Goal: Communication & Community: Answer question/provide support

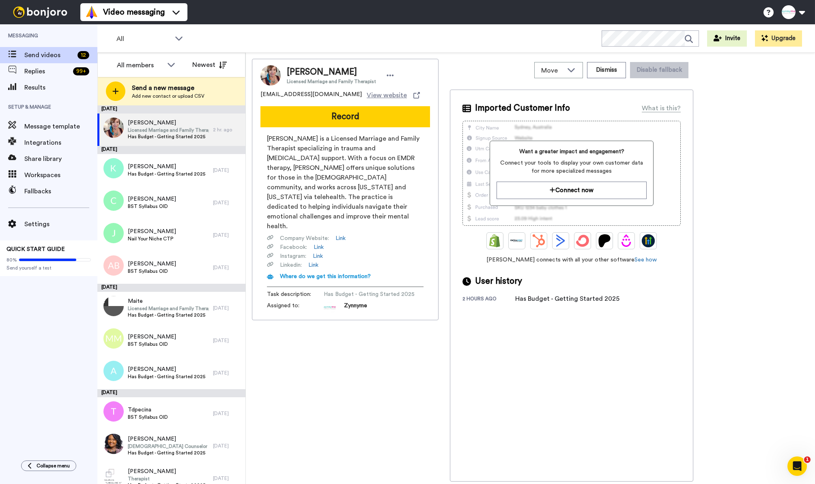
scroll to position [43, 0]
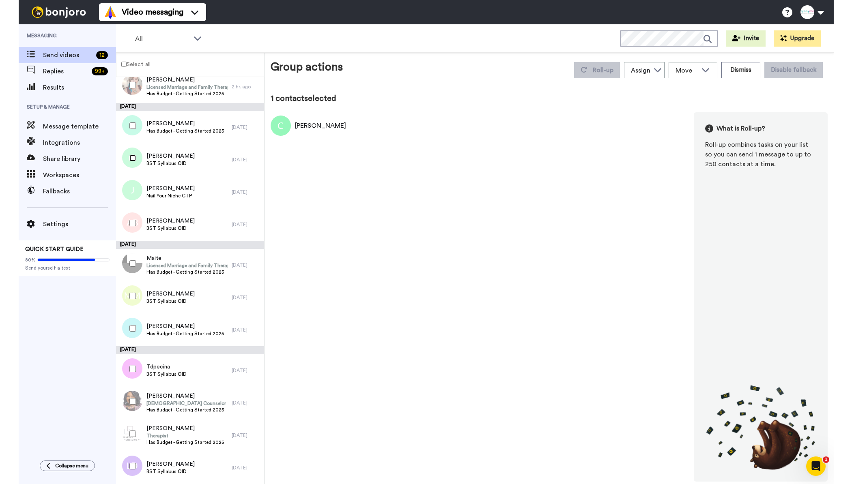
scroll to position [15, 0]
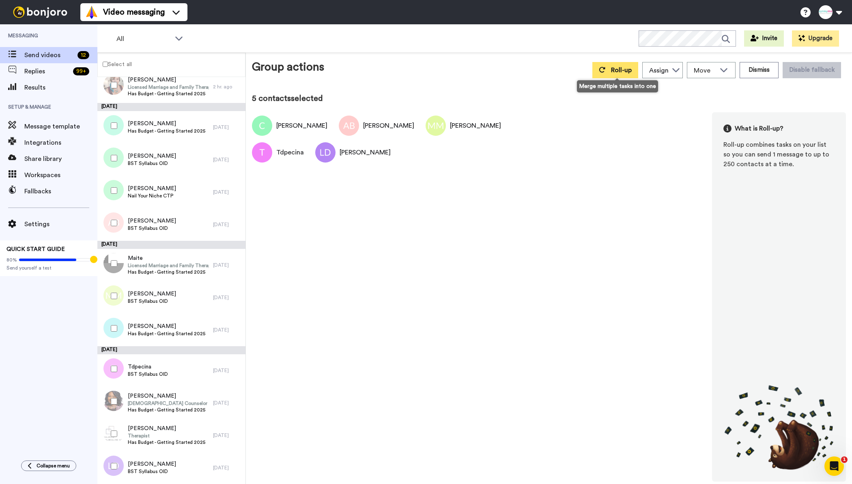
click at [612, 73] on span "Roll-up" at bounding box center [621, 70] width 21 height 6
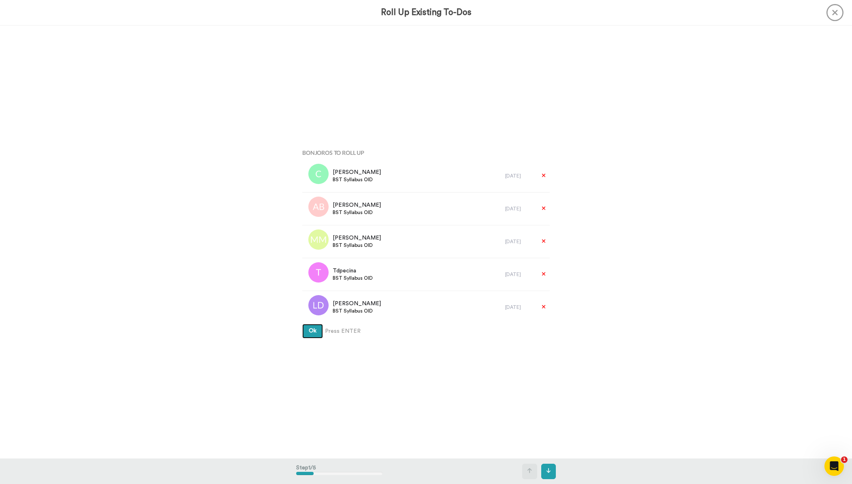
click at [312, 331] on span "Ok" at bounding box center [313, 331] width 8 height 6
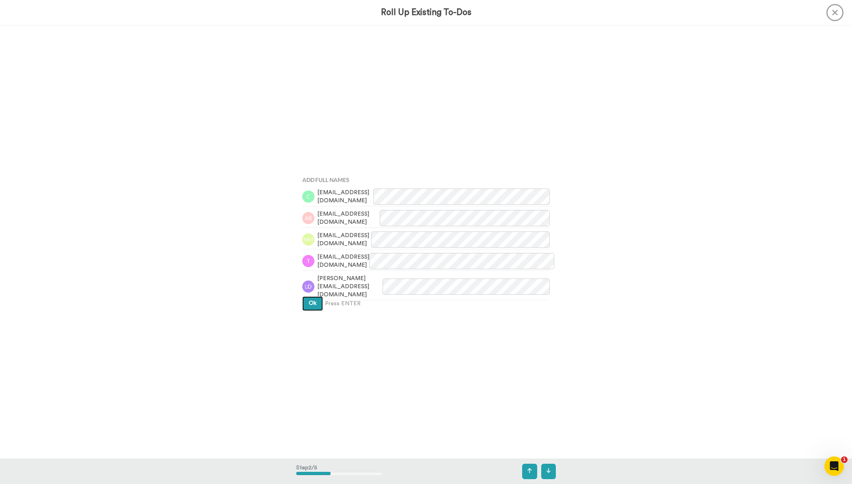
click at [311, 296] on button "Ok" at bounding box center [312, 303] width 21 height 15
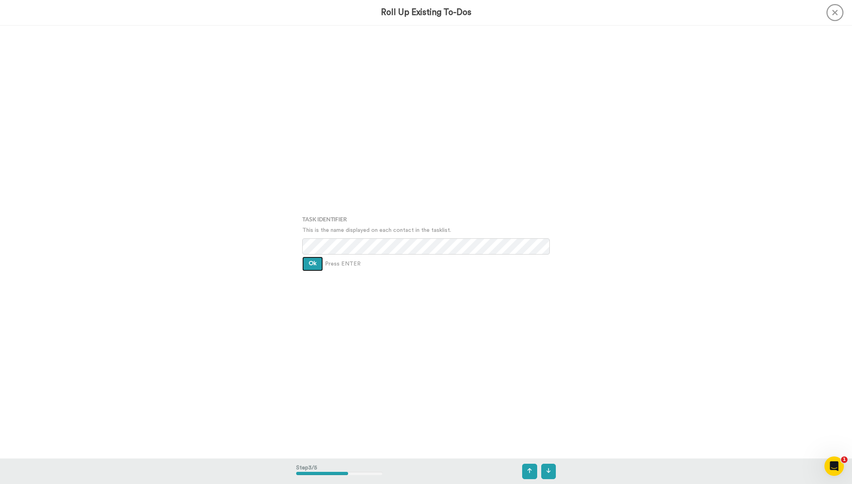
click at [309, 258] on button "Ok" at bounding box center [312, 264] width 21 height 15
click at [309, 258] on span "Ok" at bounding box center [313, 258] width 8 height 6
click at [312, 266] on button "Create" at bounding box center [317, 271] width 31 height 15
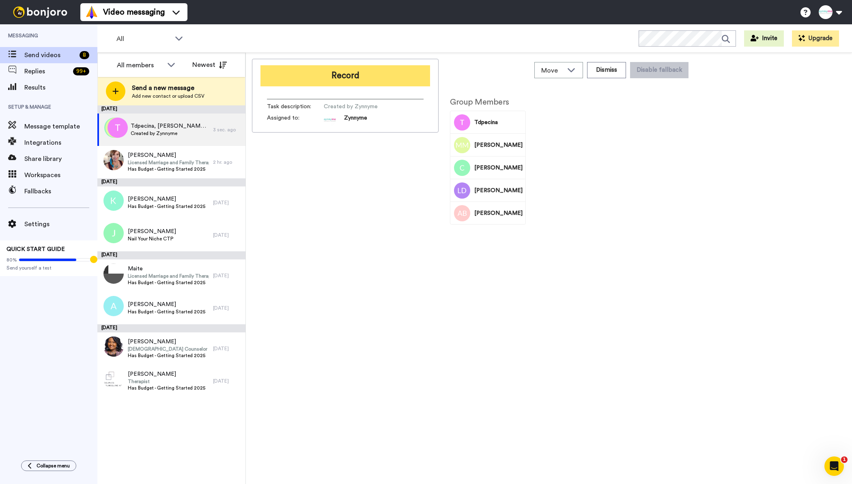
click at [354, 77] on button "Record" at bounding box center [345, 75] width 170 height 21
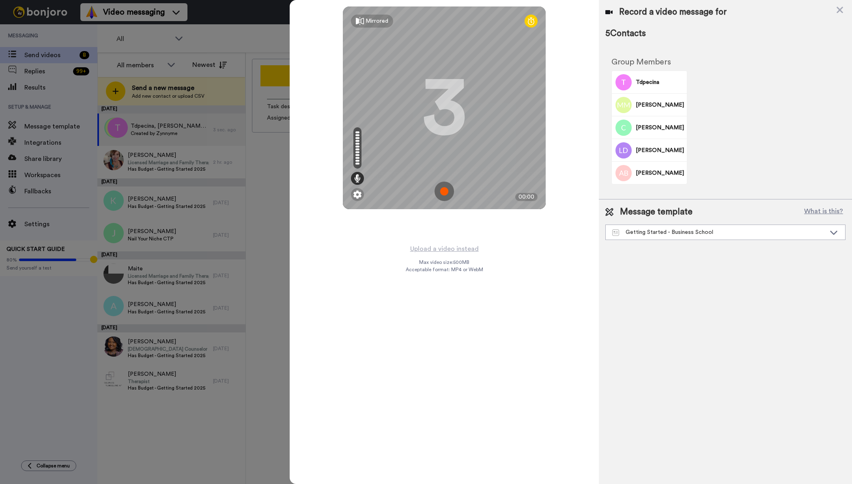
click at [650, 242] on div "Message template What is this? Getting Started - Business School NYN Discount E…" at bounding box center [725, 223] width 253 height 47
click at [650, 237] on div "Getting Started - Business School" at bounding box center [724, 232] width 239 height 15
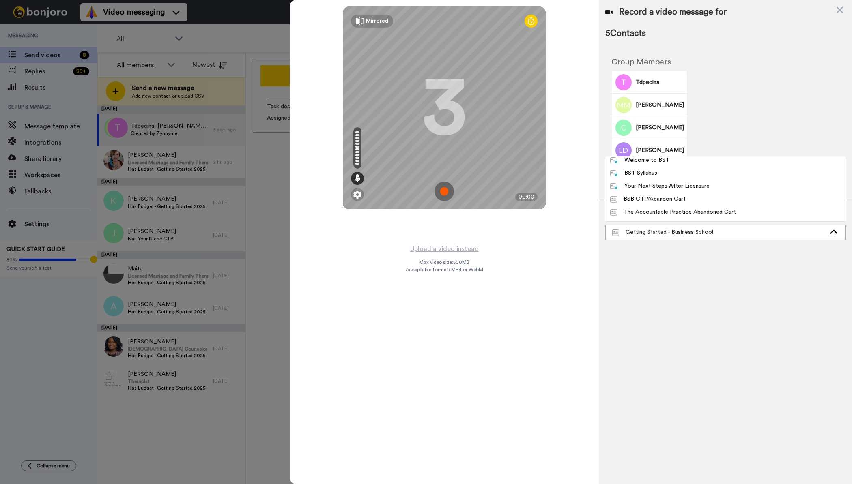
scroll to position [104, 0]
click at [644, 175] on div "BST Syllabus" at bounding box center [633, 176] width 47 height 8
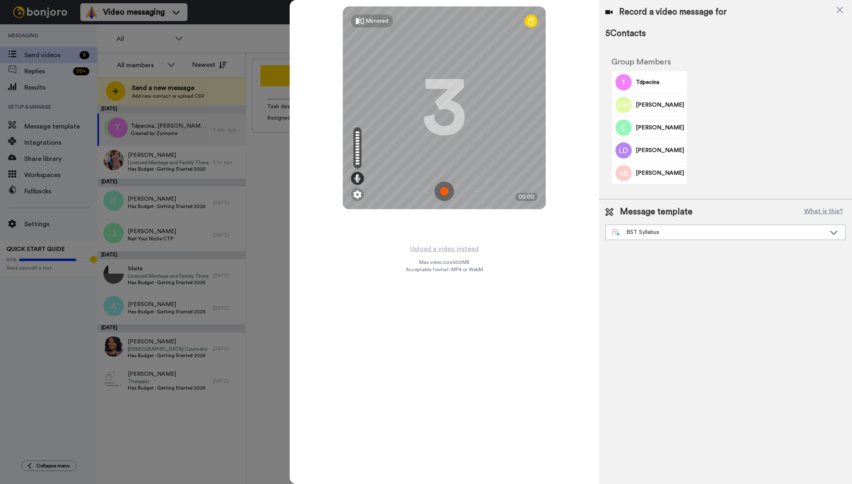
click at [444, 194] on img at bounding box center [443, 191] width 19 height 19
click at [445, 185] on img at bounding box center [443, 191] width 19 height 19
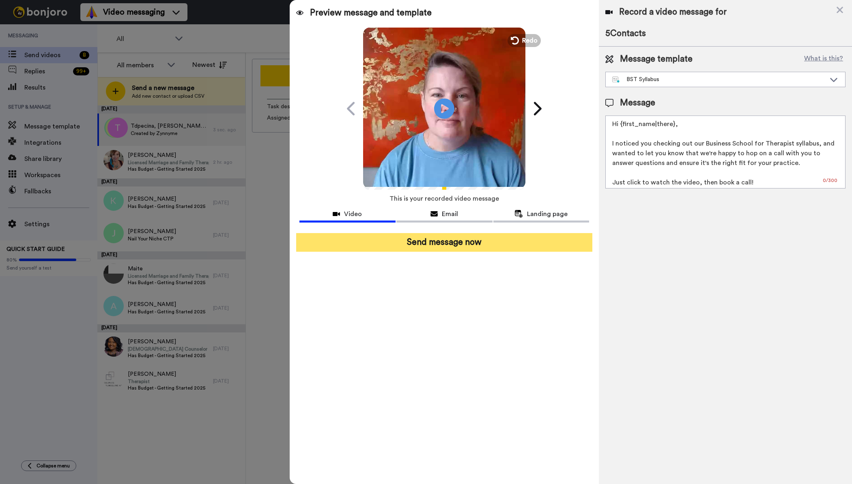
click at [442, 248] on button "Send message now" at bounding box center [444, 242] width 296 height 19
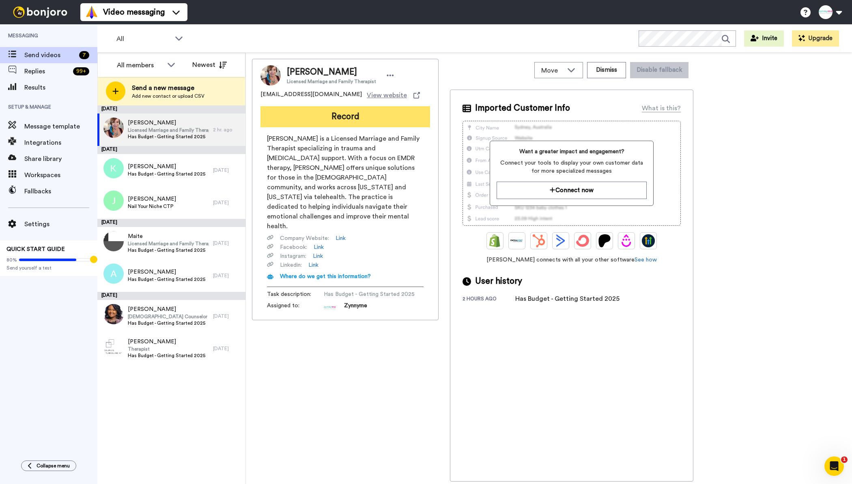
click at [342, 116] on button "Record" at bounding box center [345, 116] width 170 height 21
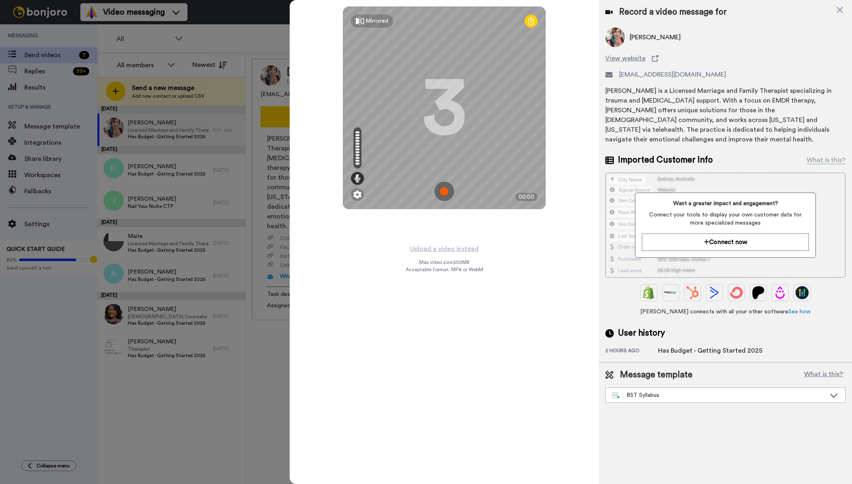
click at [444, 192] on img at bounding box center [443, 191] width 19 height 19
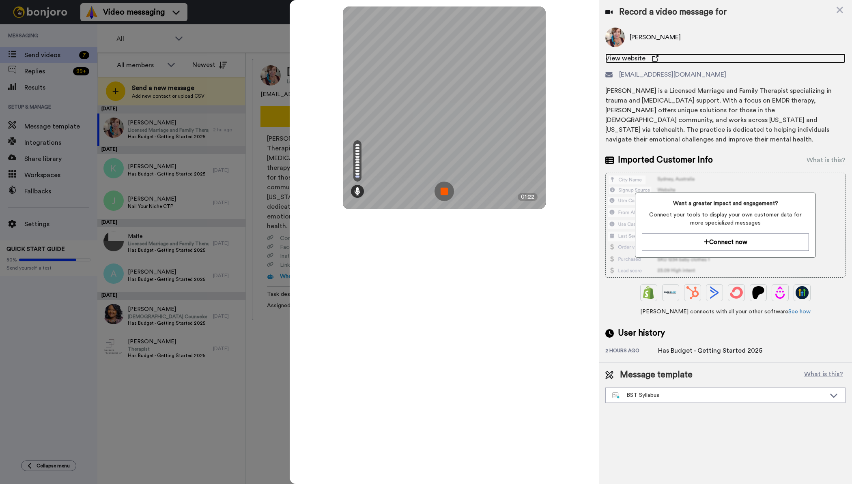
click at [631, 59] on span "View website" at bounding box center [625, 59] width 40 height 10
click at [440, 191] on img at bounding box center [443, 191] width 19 height 19
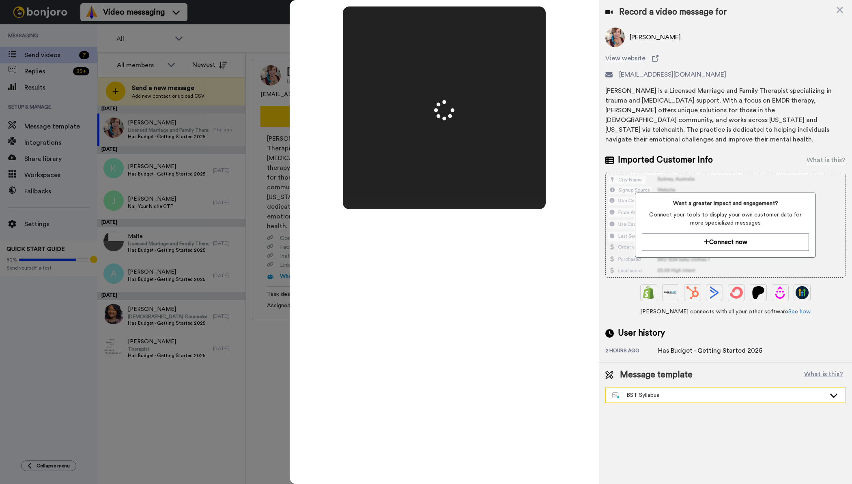
click at [693, 391] on div "BST Syllabus" at bounding box center [718, 395] width 213 height 8
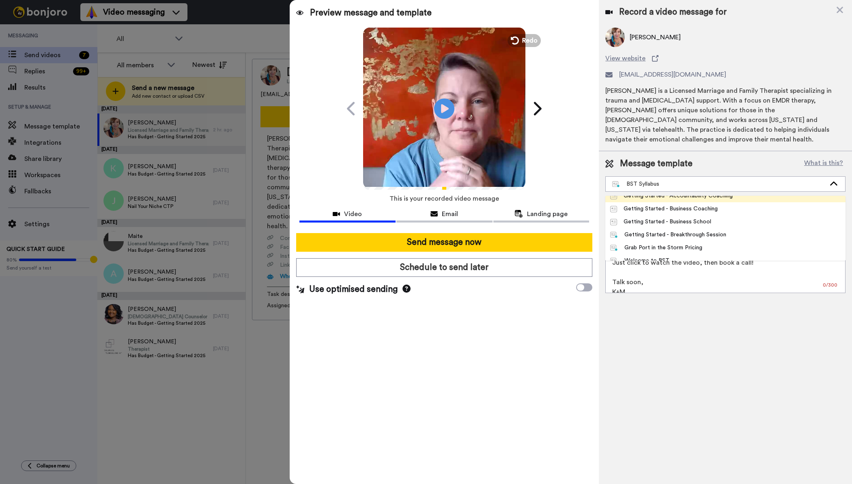
scroll to position [48, 0]
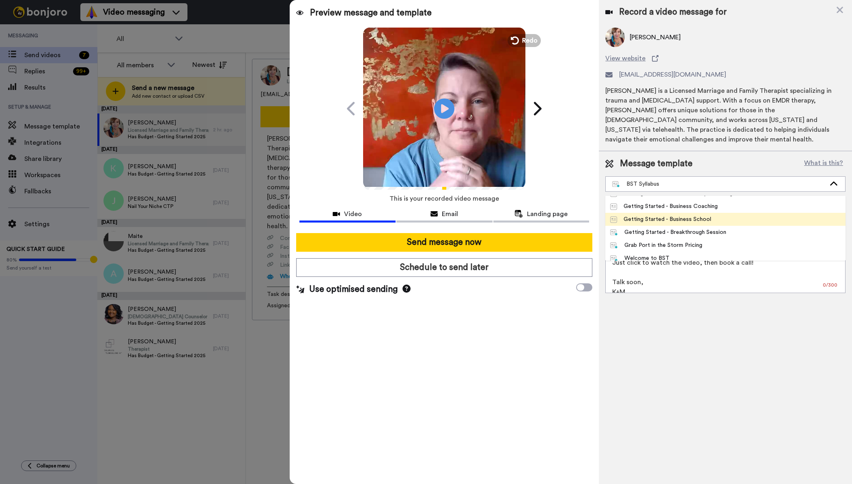
click at [700, 215] on div "Getting Started - Business School" at bounding box center [660, 219] width 101 height 8
type textarea "Hi {first_name|there}, I put together a little video with personalized recommen…"
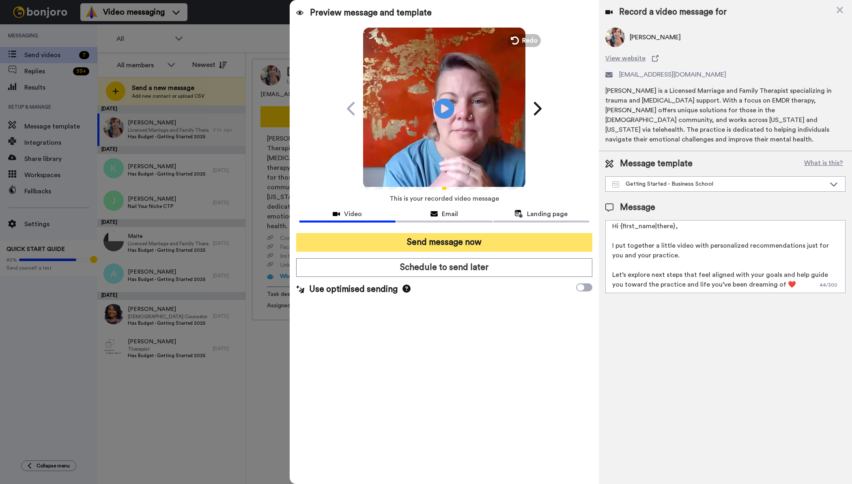
click at [466, 243] on button "Send message now" at bounding box center [444, 242] width 296 height 19
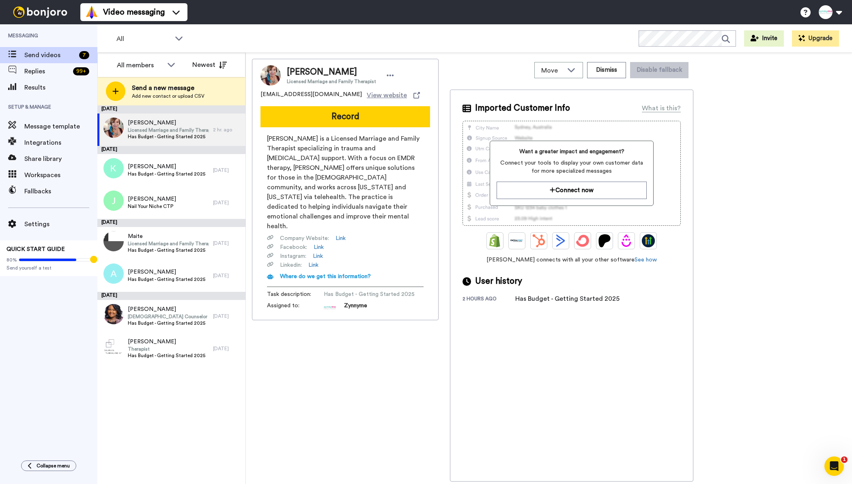
scroll to position [0, 0]
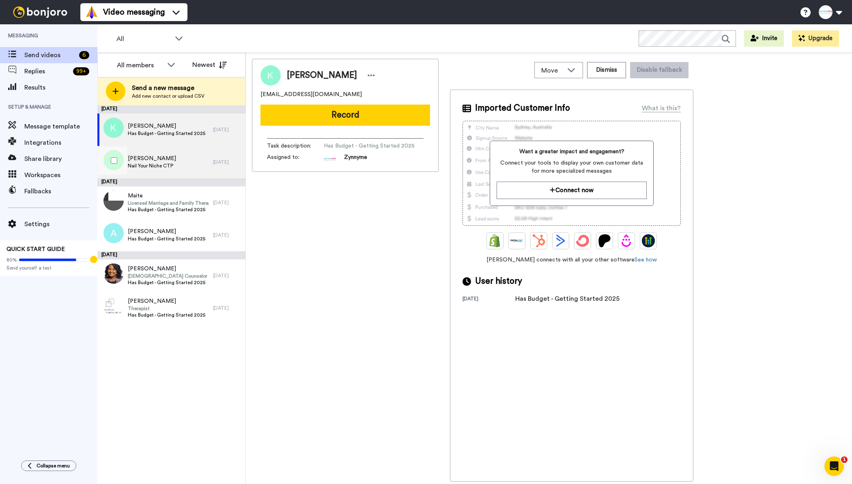
click at [156, 159] on span "[PERSON_NAME]" at bounding box center [152, 159] width 48 height 8
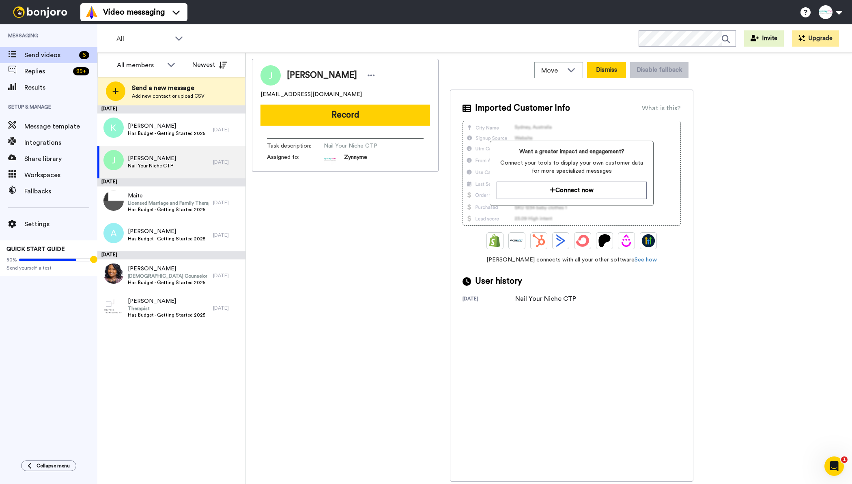
click at [605, 77] on button "Dismiss" at bounding box center [606, 70] width 39 height 16
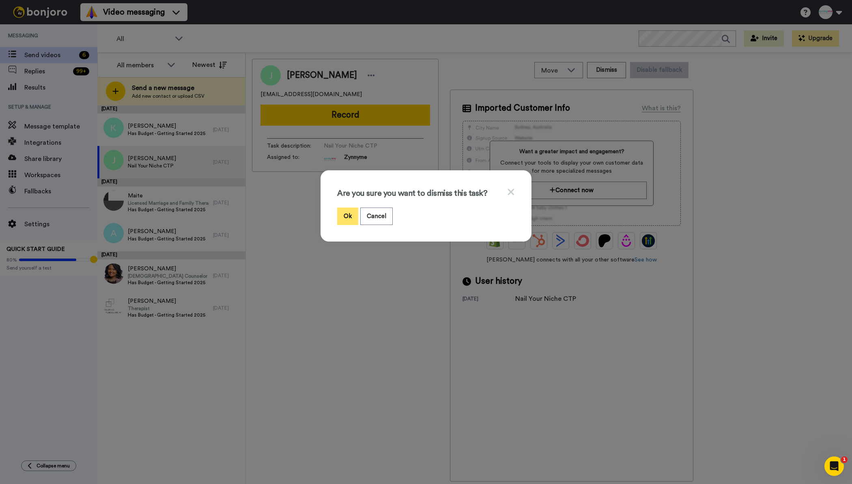
click at [349, 220] on button "Ok" at bounding box center [347, 216] width 21 height 17
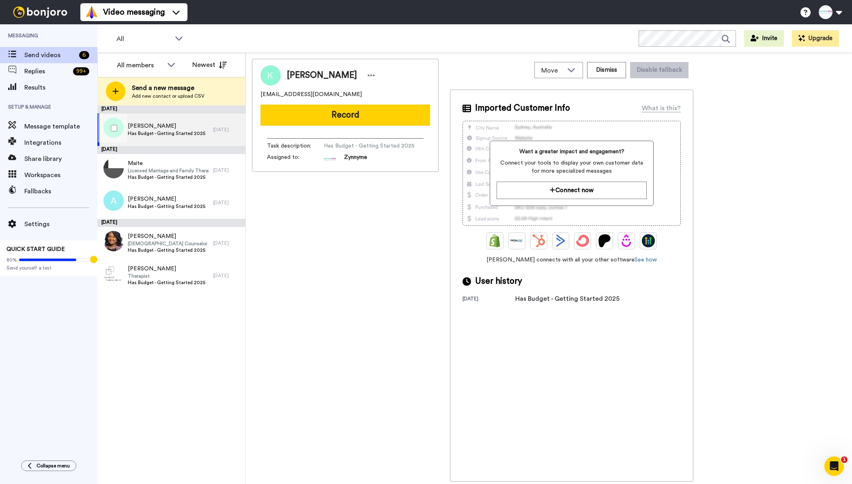
click at [154, 129] on span "[PERSON_NAME]" at bounding box center [166, 126] width 77 height 8
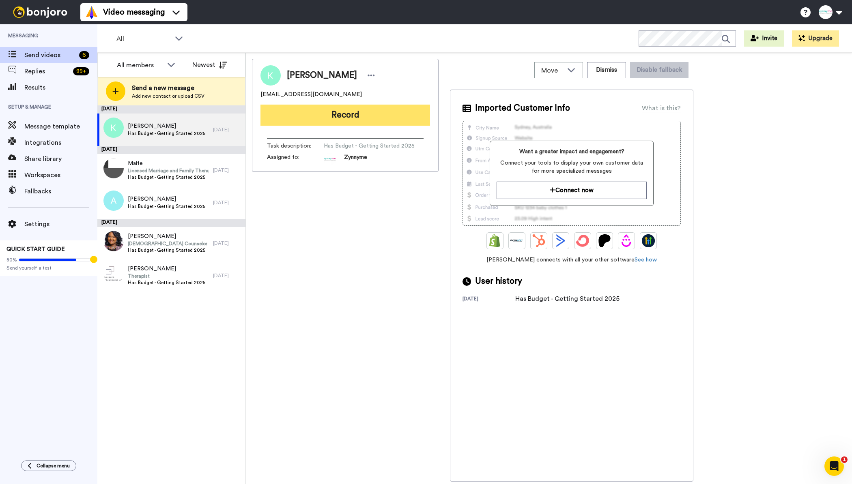
click at [308, 114] on button "Record" at bounding box center [345, 115] width 170 height 21
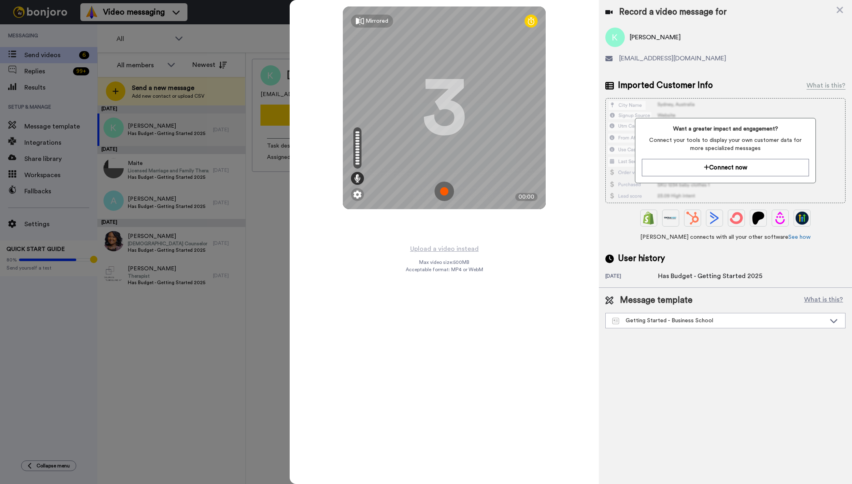
click at [445, 190] on img at bounding box center [443, 191] width 19 height 19
click at [448, 194] on img at bounding box center [443, 191] width 19 height 19
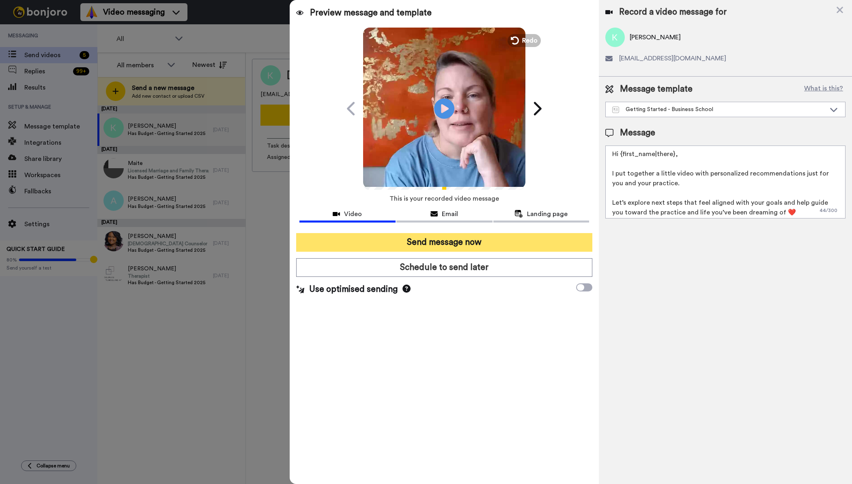
click at [486, 245] on button "Send message now" at bounding box center [444, 242] width 296 height 19
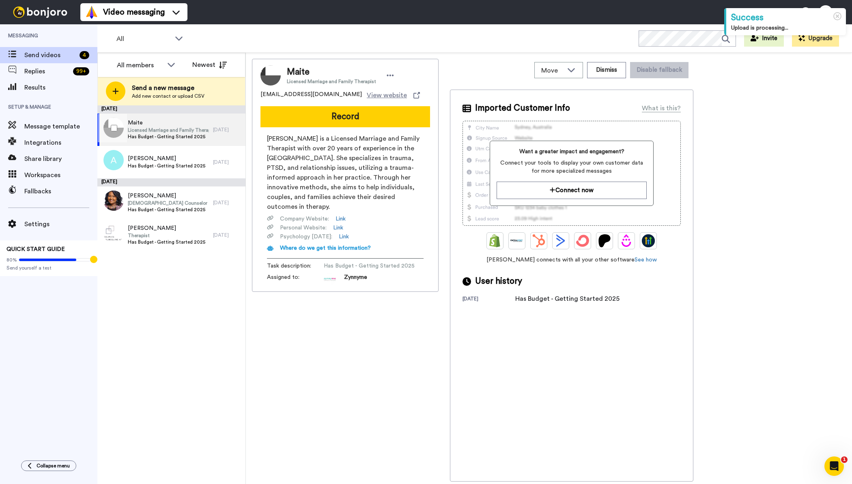
click at [197, 134] on span "Has Budget - Getting Started 2025" at bounding box center [168, 136] width 81 height 6
click at [157, 131] on span "Licensed Marriage and Family Therapist" at bounding box center [168, 130] width 81 height 6
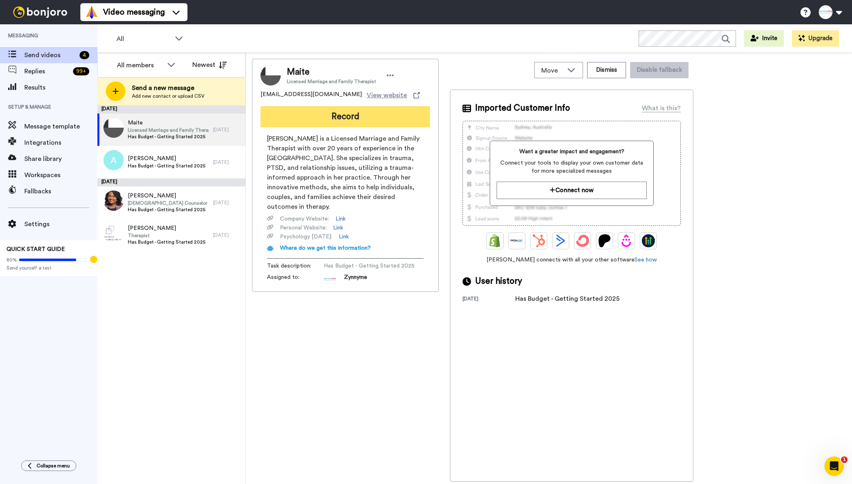
click at [315, 119] on button "Record" at bounding box center [345, 116] width 170 height 21
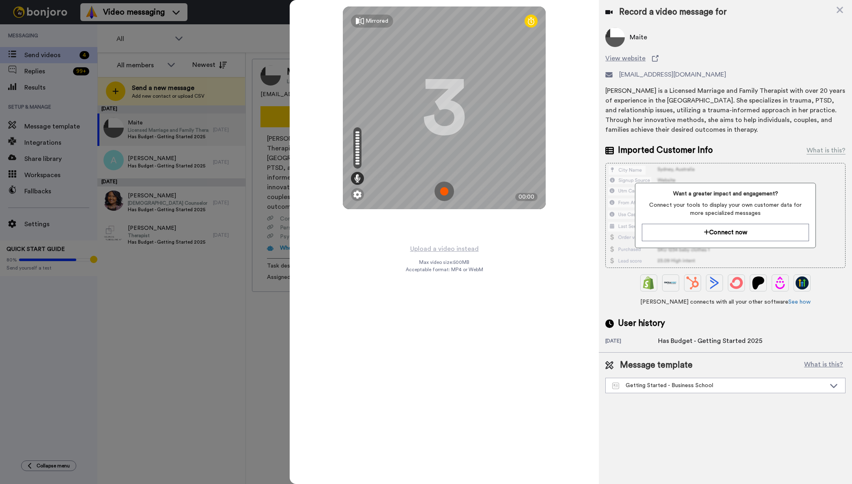
click at [447, 191] on img at bounding box center [443, 191] width 19 height 19
click at [449, 192] on img at bounding box center [443, 191] width 19 height 19
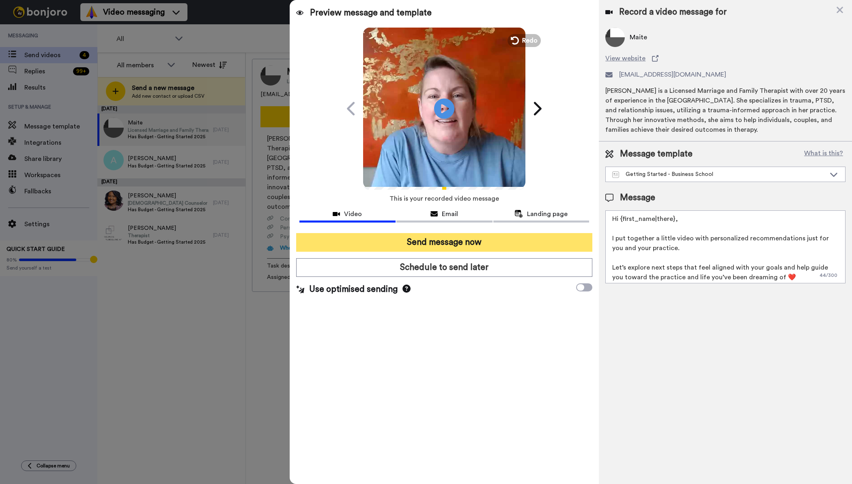
click at [506, 241] on button "Send message now" at bounding box center [444, 242] width 296 height 19
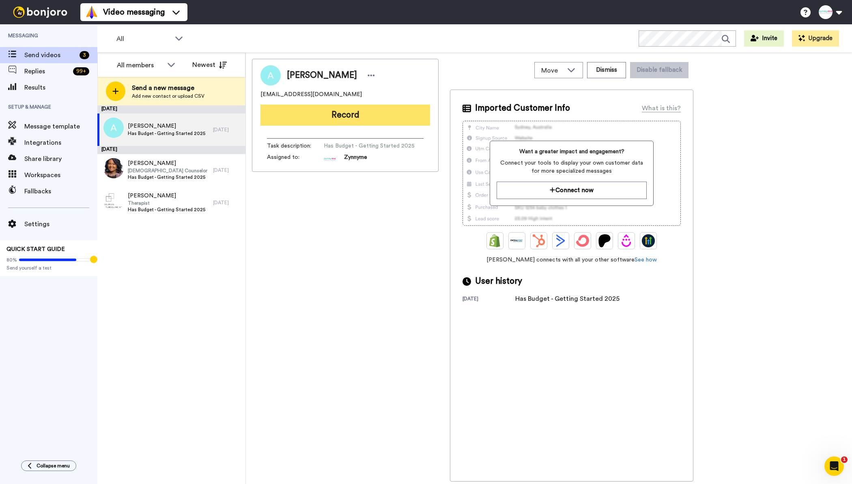
click at [325, 115] on button "Record" at bounding box center [345, 115] width 170 height 21
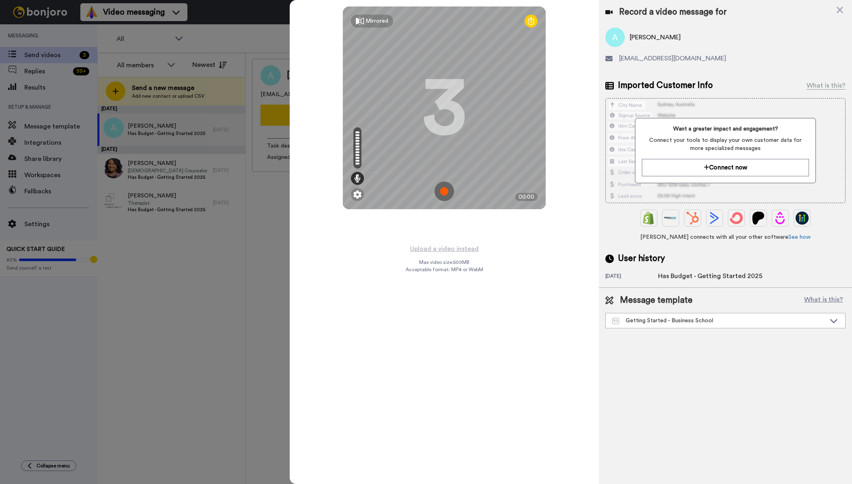
click at [453, 185] on img at bounding box center [443, 191] width 19 height 19
click at [447, 192] on img at bounding box center [443, 191] width 19 height 19
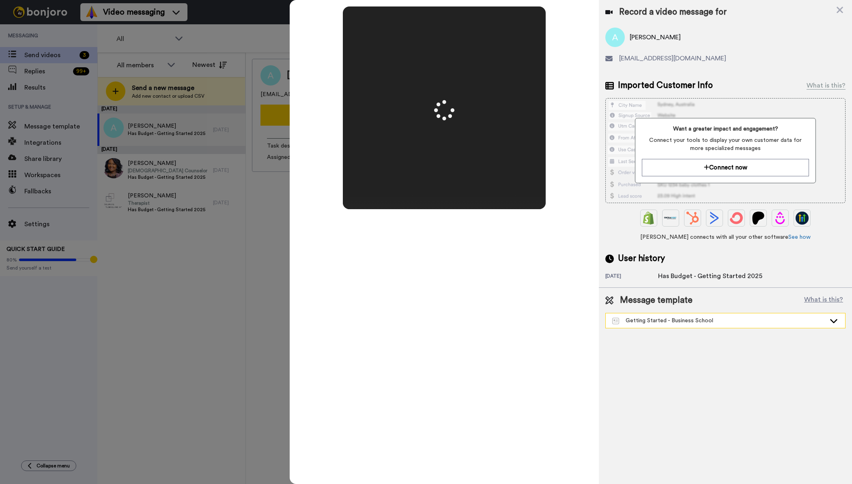
click at [689, 320] on div "Getting Started - Business School" at bounding box center [718, 321] width 213 height 8
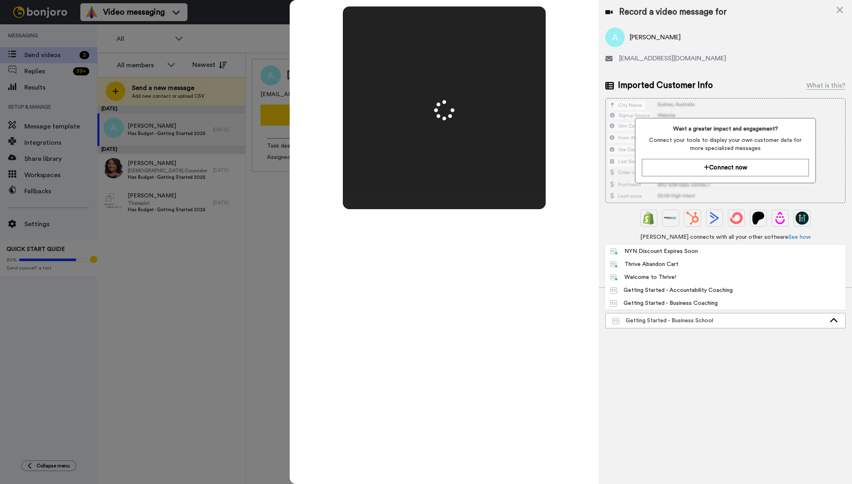
click at [685, 290] on div "Getting Started - Accountability Coaching" at bounding box center [671, 290] width 122 height 8
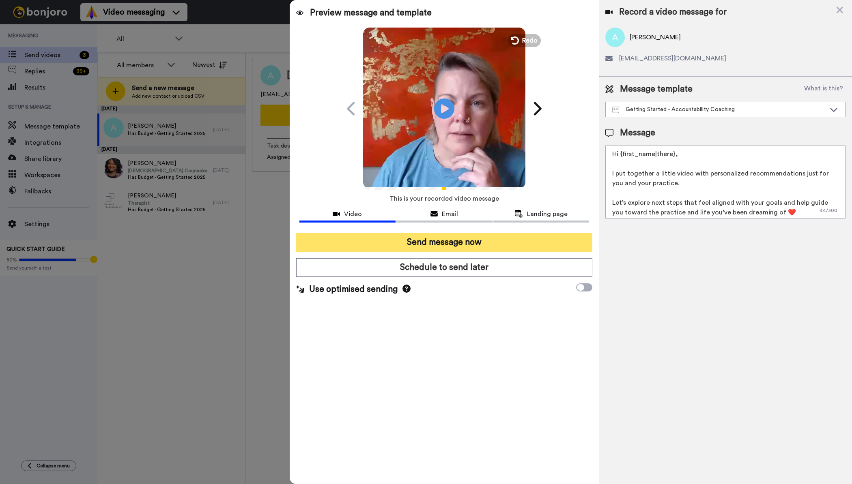
click at [481, 245] on button "Send message now" at bounding box center [444, 242] width 296 height 19
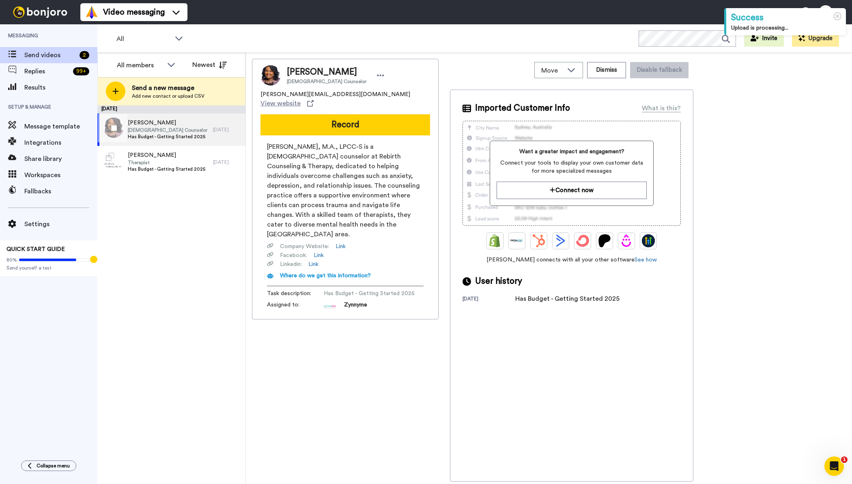
click at [147, 118] on div "Angelia Christian Counselor Has Budget - Getting Started 2025" at bounding box center [155, 130] width 116 height 32
click at [161, 124] on span "[PERSON_NAME]" at bounding box center [167, 123] width 79 height 8
click at [162, 130] on span "Christian Counselor" at bounding box center [167, 130] width 79 height 6
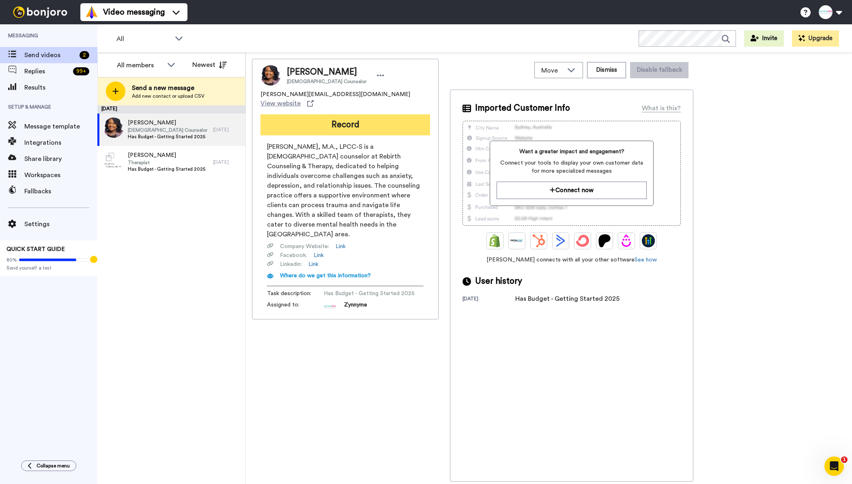
click at [343, 121] on button "Record" at bounding box center [345, 124] width 170 height 21
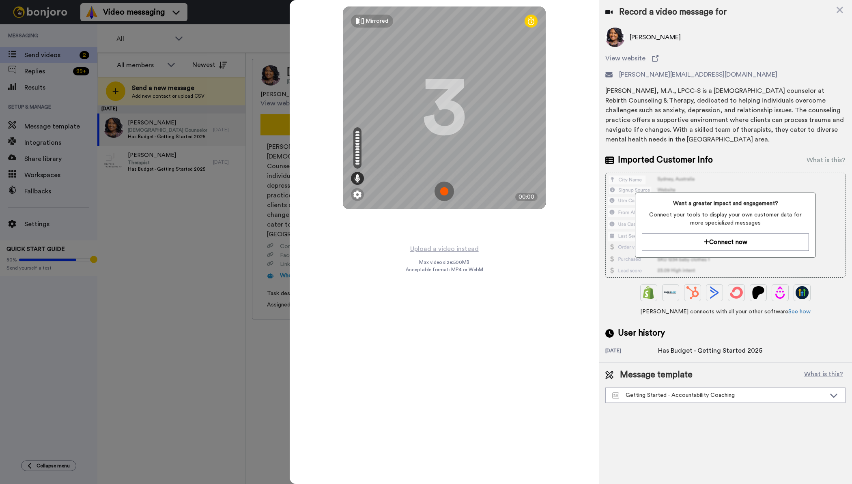
click at [447, 191] on img at bounding box center [443, 191] width 19 height 19
click at [446, 190] on img at bounding box center [443, 191] width 19 height 19
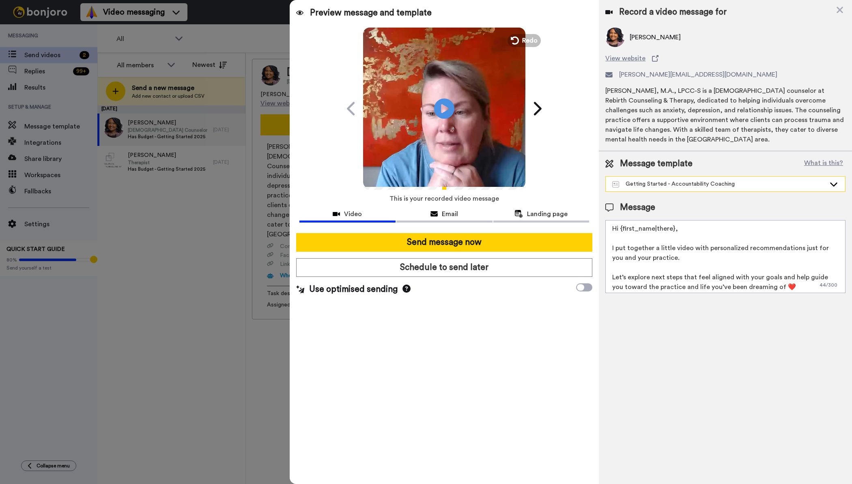
click at [655, 185] on div "Getting Started - Accountability Coaching" at bounding box center [718, 184] width 213 height 8
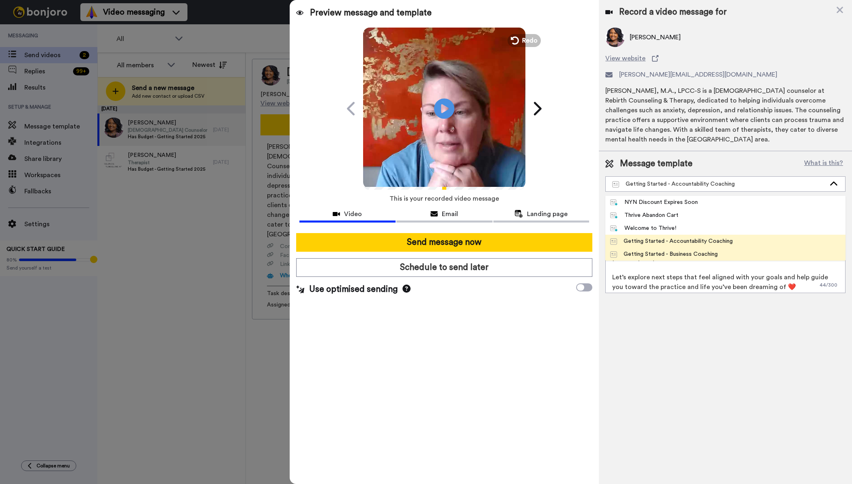
click at [650, 251] on div "Getting Started - Business Coaching" at bounding box center [663, 254] width 107 height 8
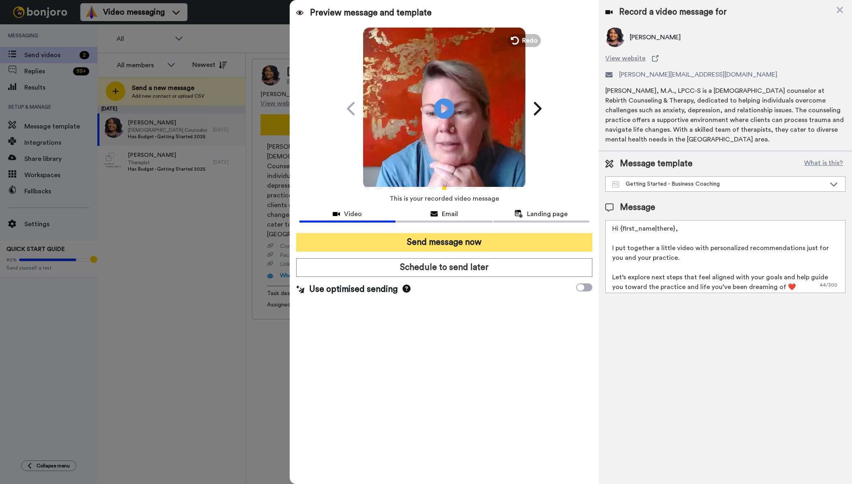
click at [508, 241] on button "Send message now" at bounding box center [444, 242] width 296 height 19
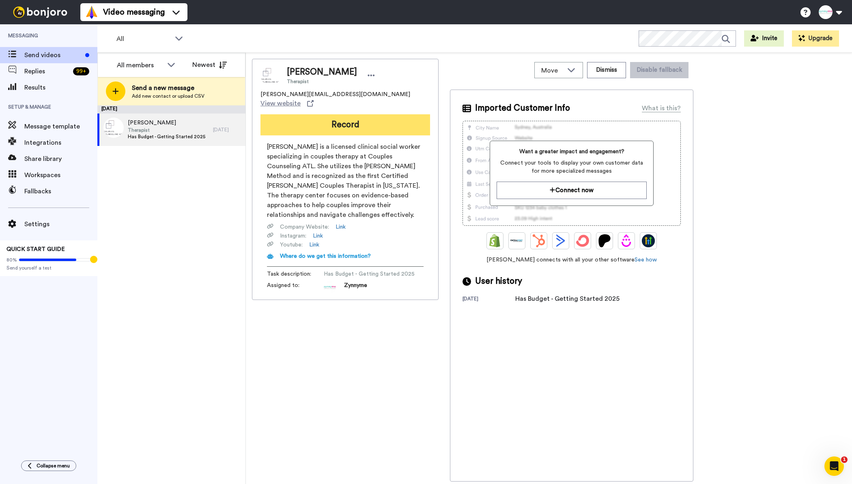
click at [329, 117] on button "Record" at bounding box center [345, 124] width 170 height 21
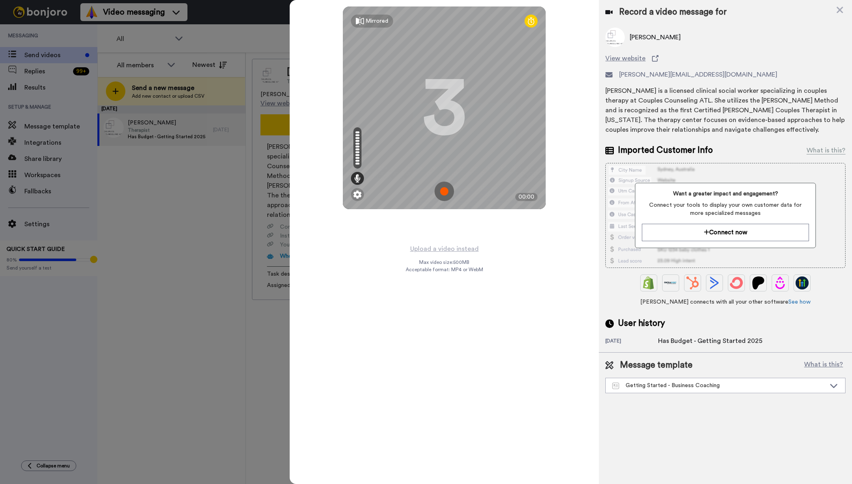
click at [444, 186] on img at bounding box center [443, 191] width 19 height 19
click at [445, 191] on img at bounding box center [443, 191] width 19 height 19
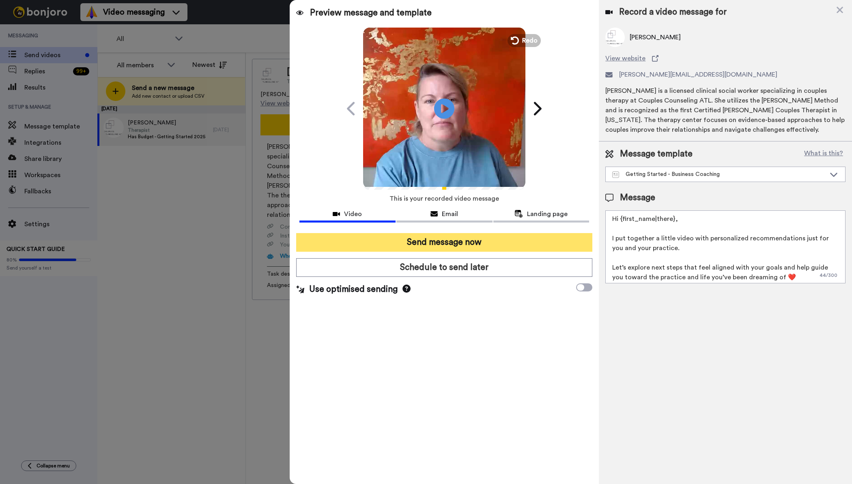
click at [415, 243] on button "Send message now" at bounding box center [444, 242] width 296 height 19
